Goal: Find specific page/section: Find specific page/section

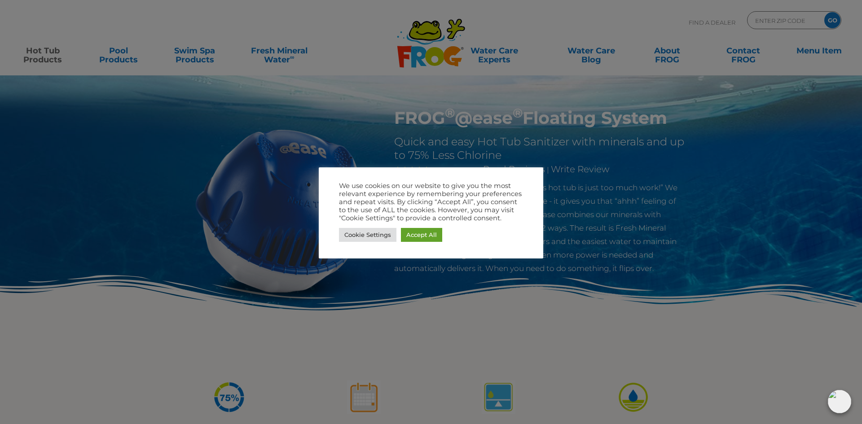
click at [238, 134] on div at bounding box center [431, 212] width 862 height 424
click at [384, 237] on link "Cookie Settings" at bounding box center [367, 235] width 57 height 14
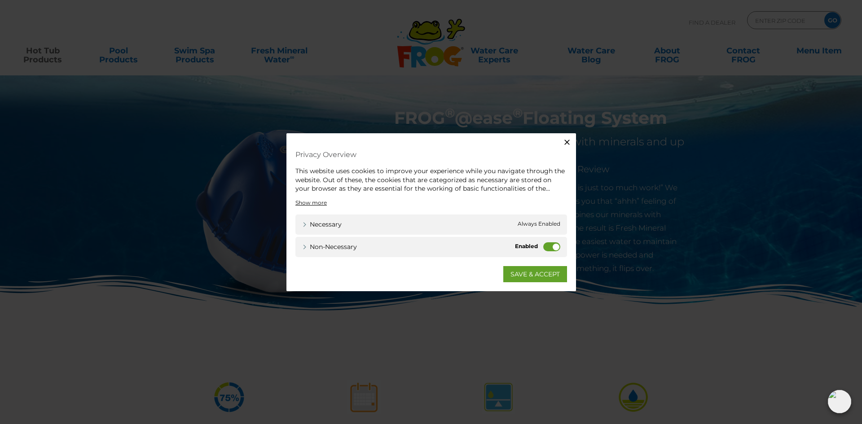
drag, startPoint x: 550, startPoint y: 245, endPoint x: 546, endPoint y: 264, distance: 19.3
click at [550, 245] on label "Non-necessary" at bounding box center [551, 246] width 17 height 9
click at [0, 0] on input "Non-necessary" at bounding box center [0, 0] width 0 height 0
click at [541, 273] on link "SAVE & ACCEPT" at bounding box center [535, 274] width 64 height 16
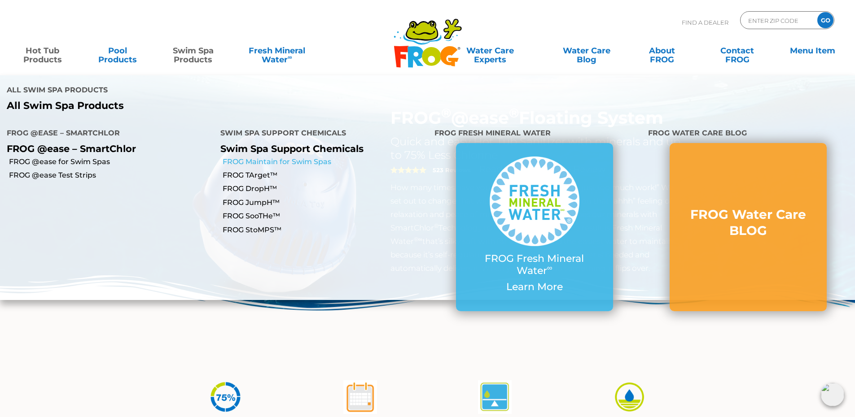
click at [257, 161] on link "FROG Maintain for Swim Spas" at bounding box center [325, 162] width 205 height 10
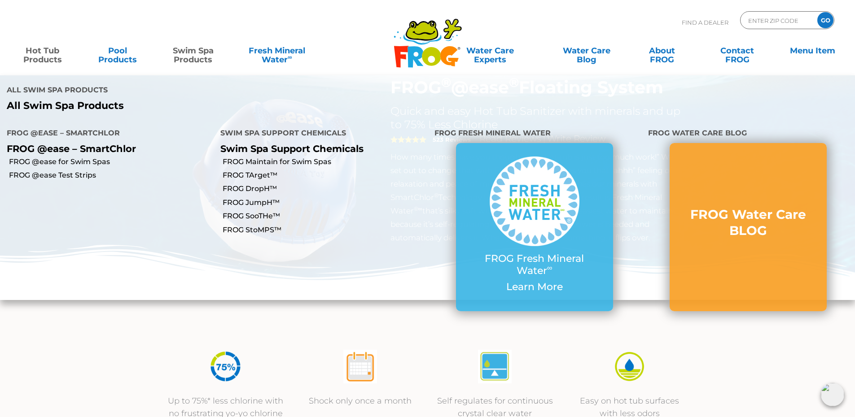
scroll to position [135, 0]
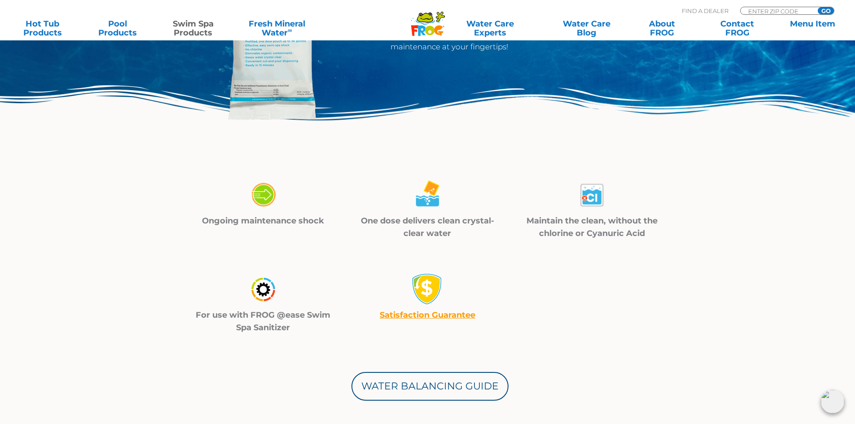
scroll to position [179, 0]
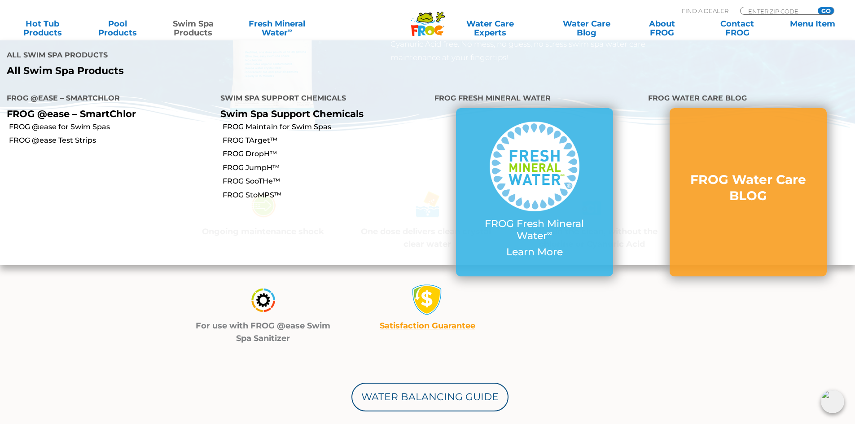
click at [187, 25] on link "Swim Spa Products" at bounding box center [193, 28] width 67 height 18
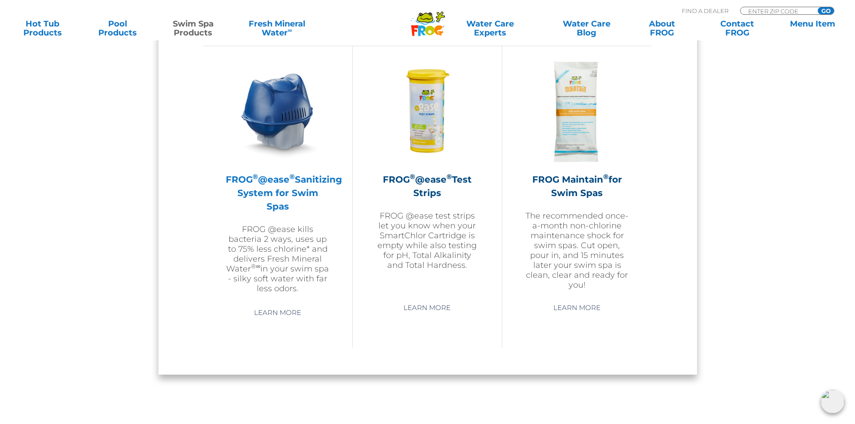
scroll to position [853, 0]
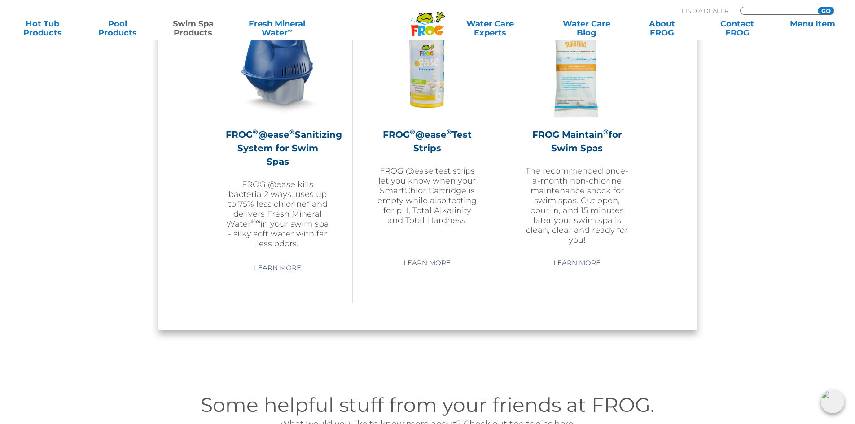
click at [771, 12] on input "Zip Code Form" at bounding box center [777, 11] width 61 height 8
type input "98391"
click at [818, 7] on input "GO" at bounding box center [826, 10] width 16 height 7
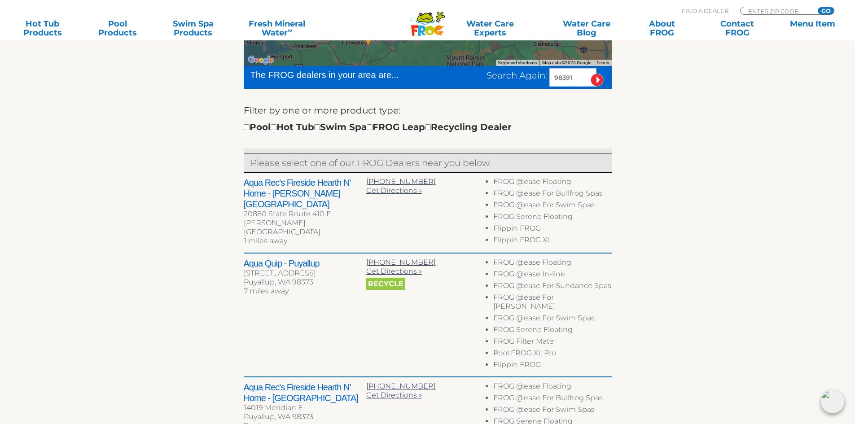
scroll to position [314, 0]
